Goal: Navigation & Orientation: Find specific page/section

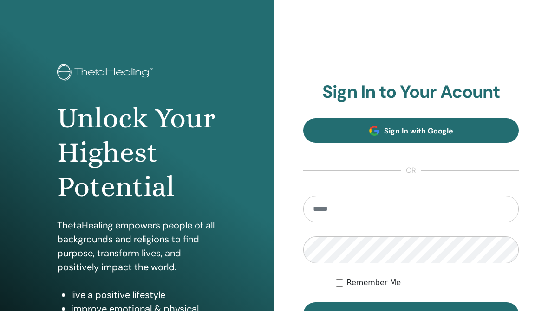
click at [394, 132] on span "Sign In with Google" at bounding box center [418, 131] width 69 height 10
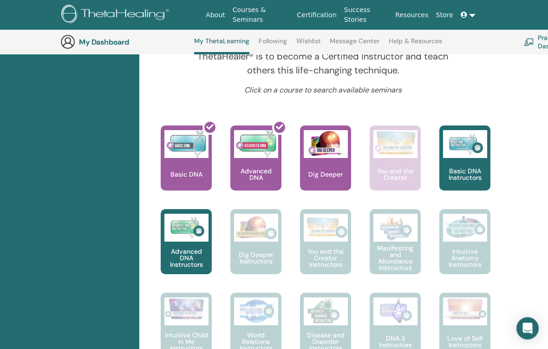
scroll to position [348, 0]
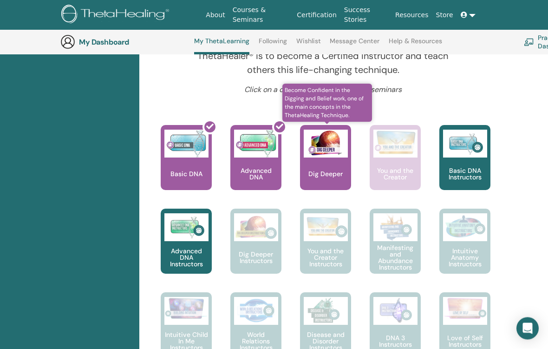
click at [324, 145] on img at bounding box center [326, 144] width 44 height 28
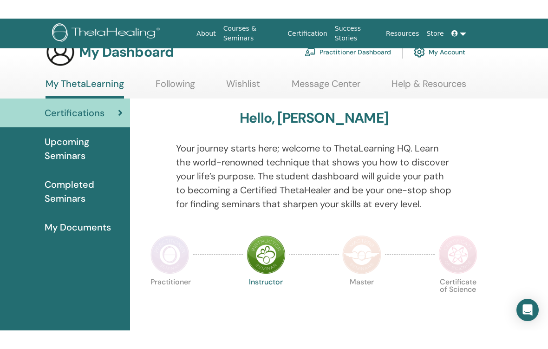
scroll to position [0, 9]
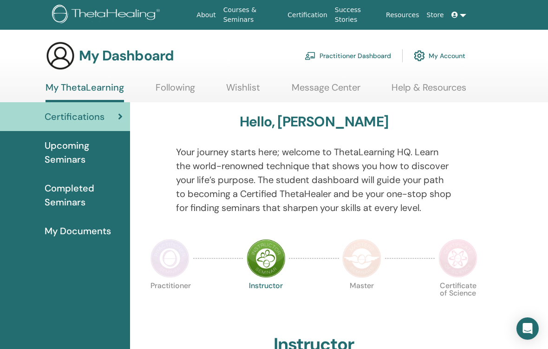
click at [91, 156] on span "Upcoming Seminars" at bounding box center [84, 152] width 78 height 28
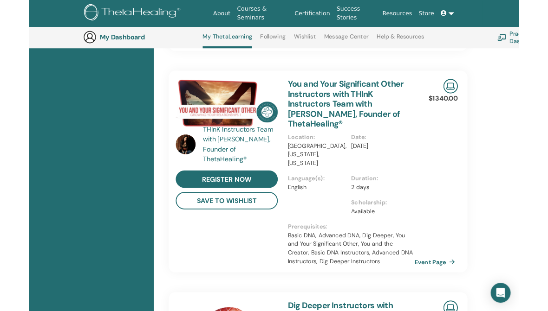
scroll to position [457, 0]
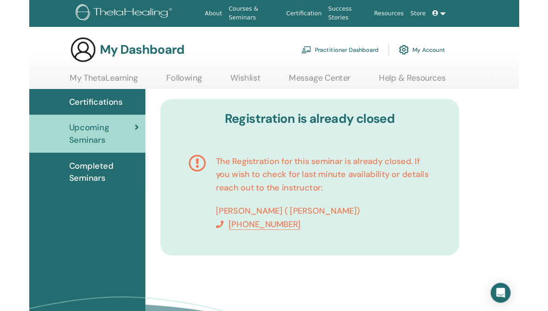
scroll to position [37, 9]
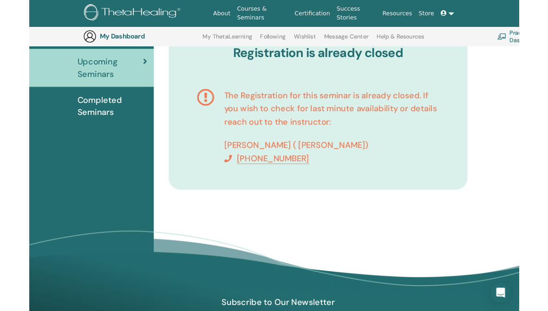
scroll to position [133, 0]
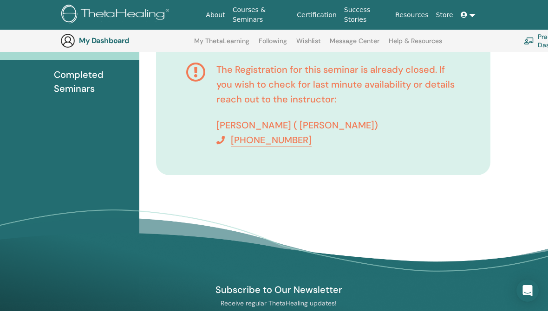
click at [316, 21] on link "Certification" at bounding box center [316, 14] width 47 height 17
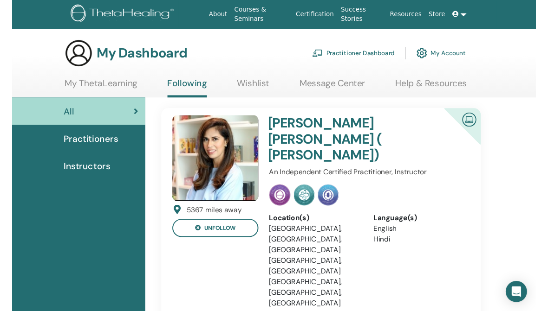
scroll to position [14, 0]
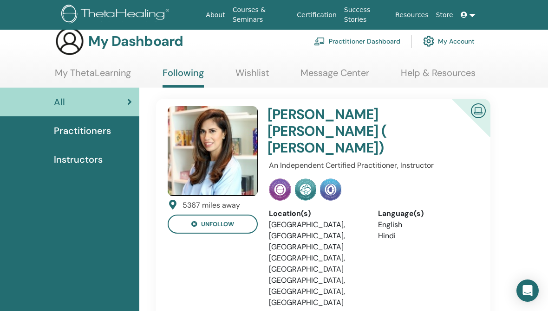
click at [372, 107] on h4 "[PERSON_NAME] ( [PERSON_NAME])" at bounding box center [352, 131] width 171 height 50
click at [334, 143] on div "[PERSON_NAME] ( [PERSON_NAME])" at bounding box center [353, 133] width 182 height 54
click at [342, 124] on h4 "[PERSON_NAME] ( [PERSON_NAME])" at bounding box center [352, 131] width 171 height 50
click at [99, 140] on link "Practitioners" at bounding box center [69, 131] width 139 height 29
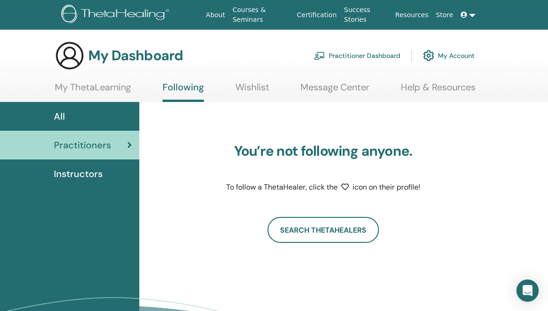
click at [107, 173] on div "Instructors" at bounding box center [69, 174] width 124 height 14
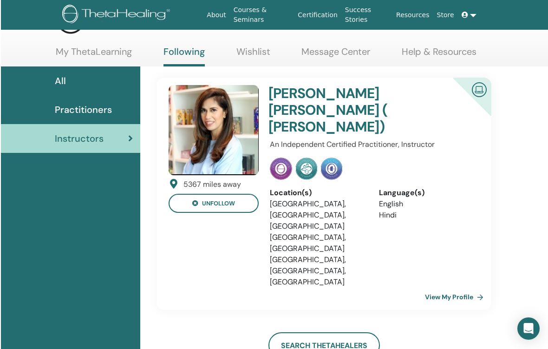
scroll to position [37, 0]
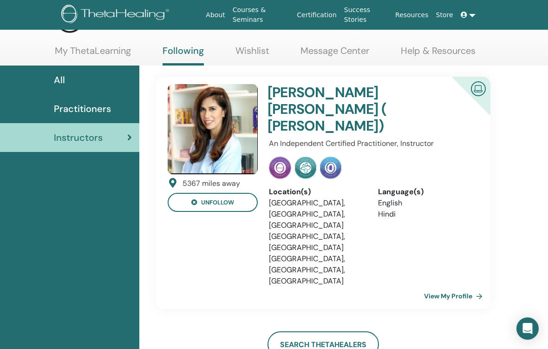
click at [366, 89] on h4 "Lavina Tharani Chulani ( Maisha)" at bounding box center [352, 109] width 171 height 50
click at [228, 127] on img at bounding box center [213, 129] width 90 height 90
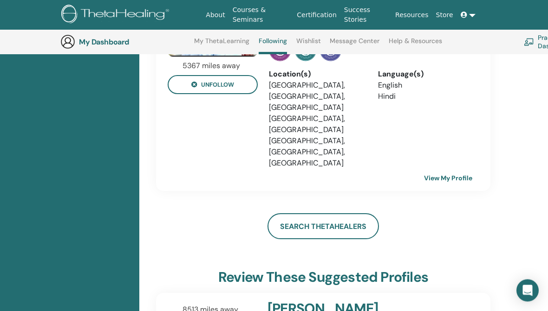
scroll to position [174, 0]
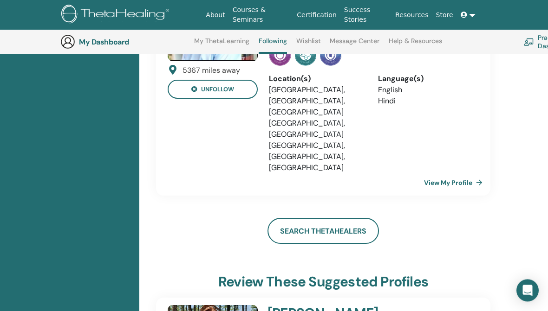
click at [489, 103] on div "5367 miles away unfollow Lavina Tharani Chulani ( Maisha) An Independent Certif…" at bounding box center [323, 80] width 348 height 232
click at [463, 174] on link "View My Profile" at bounding box center [455, 183] width 62 height 19
